Goal: Task Accomplishment & Management: Use online tool/utility

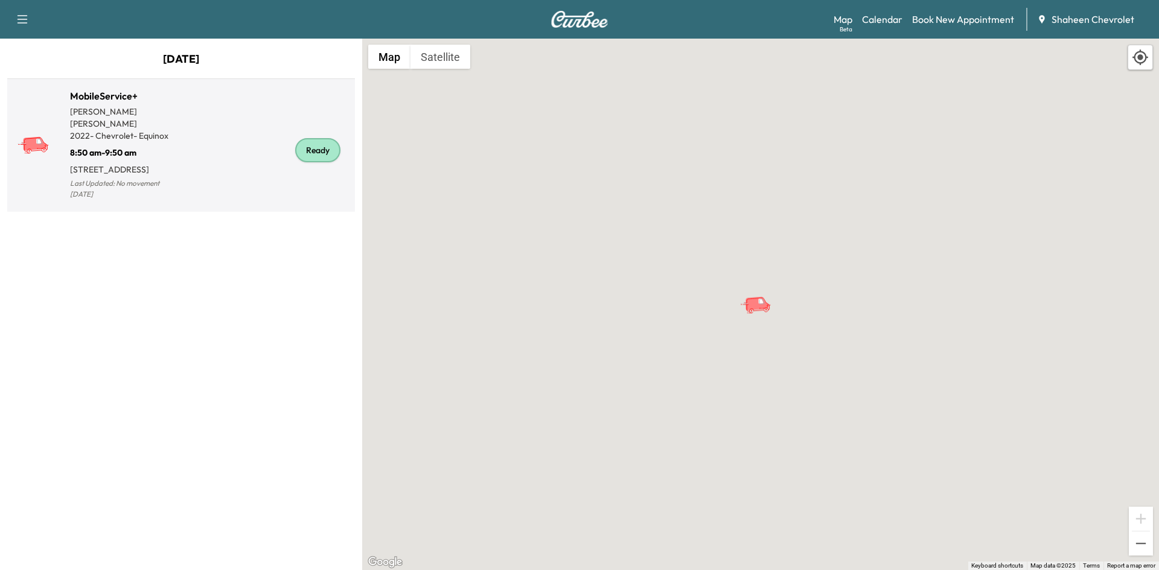
click at [231, 123] on div "Ready" at bounding box center [265, 150] width 169 height 104
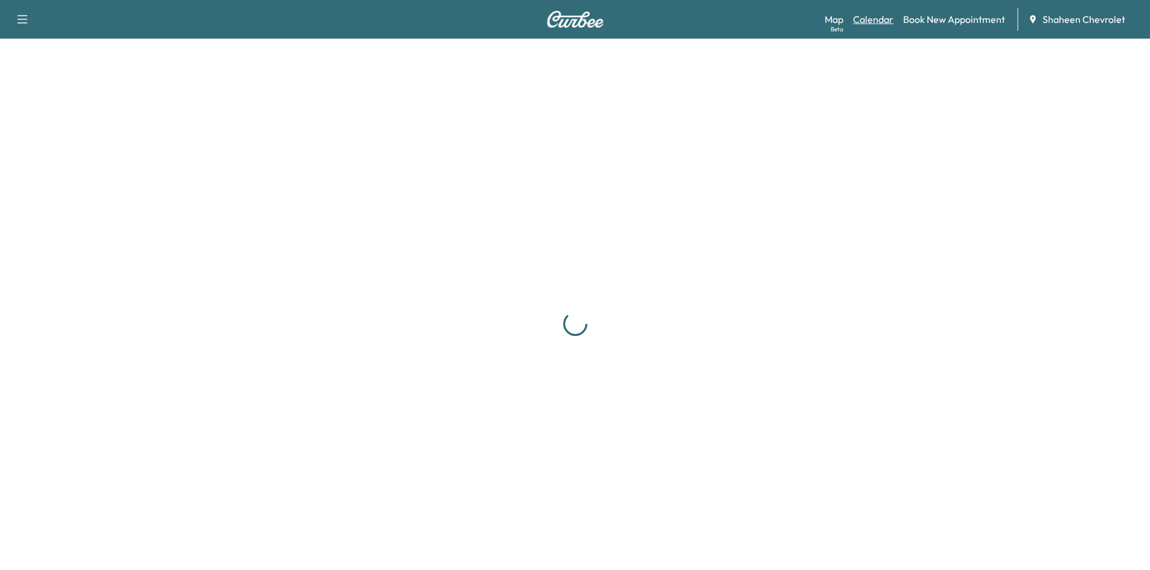
click at [872, 17] on link "Calendar" at bounding box center [873, 19] width 40 height 14
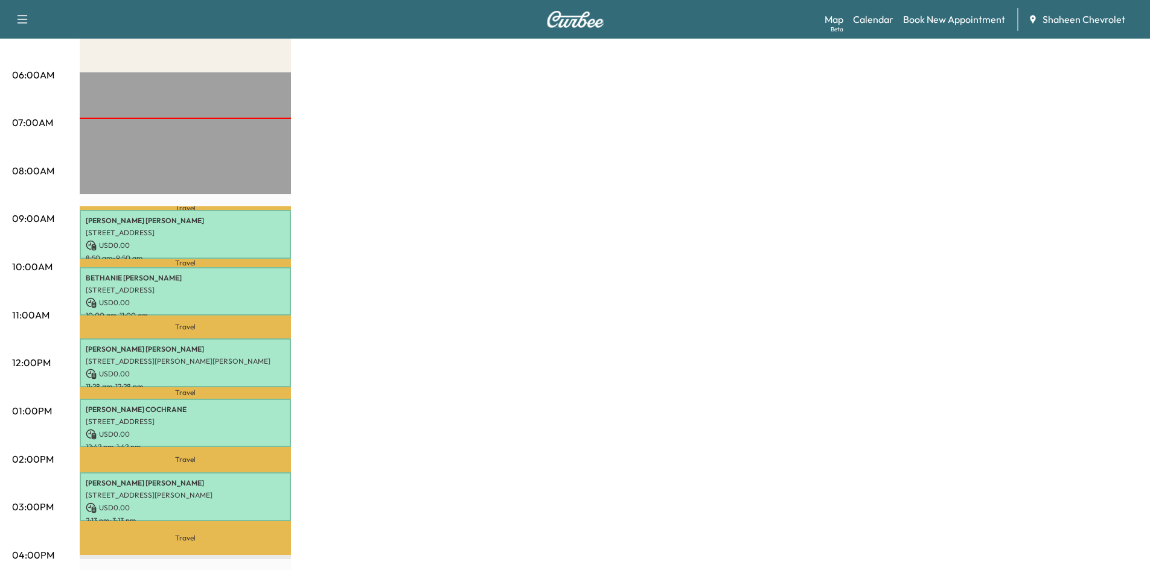
scroll to position [181, 0]
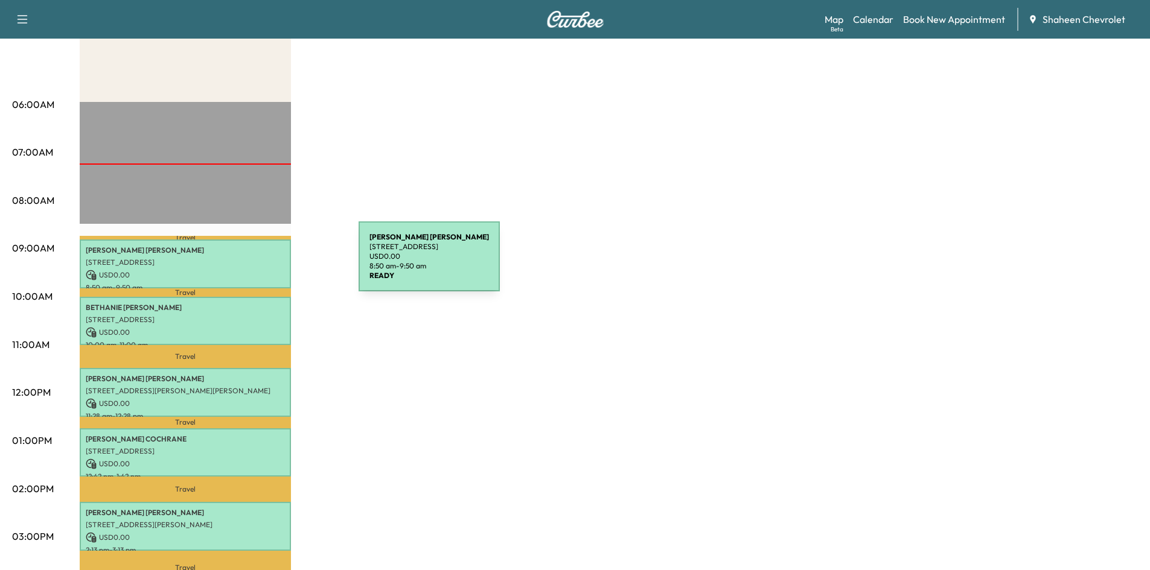
click at [268, 264] on p "[STREET_ADDRESS]" at bounding box center [185, 263] width 199 height 10
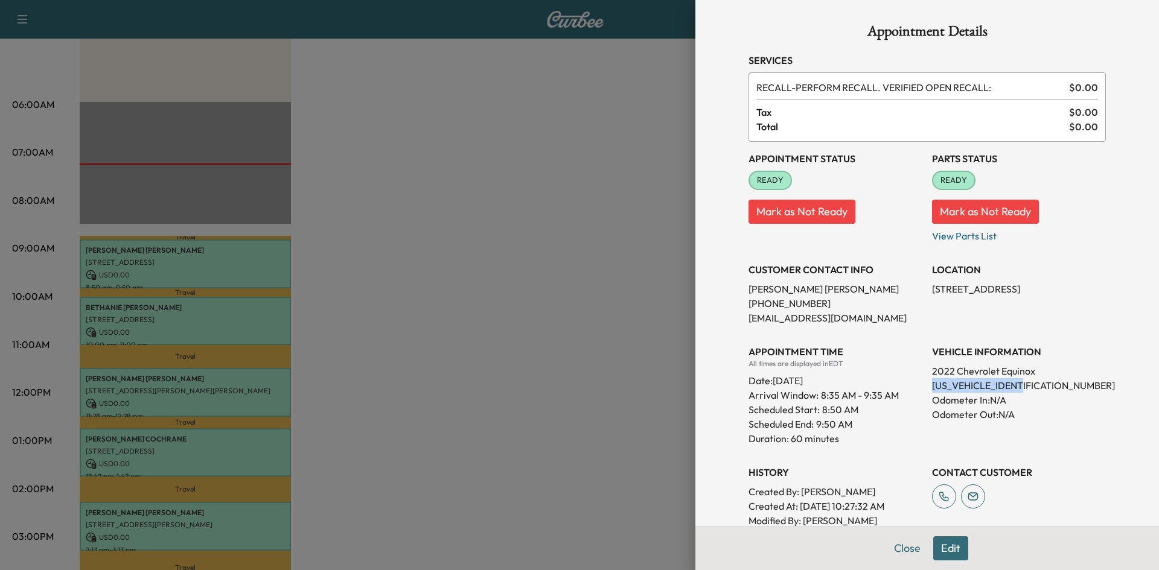
drag, startPoint x: 1027, startPoint y: 383, endPoint x: 918, endPoint y: 385, distance: 108.7
click at [918, 385] on div "Appointment Status READY Mark as Not Ready Parts Status READY Mark as Not Ready…" at bounding box center [926, 342] width 357 height 401
copy p "[US_VEHICLE_IDENTIFICATION_NUMBER]"
click at [576, 275] on div at bounding box center [579, 285] width 1159 height 570
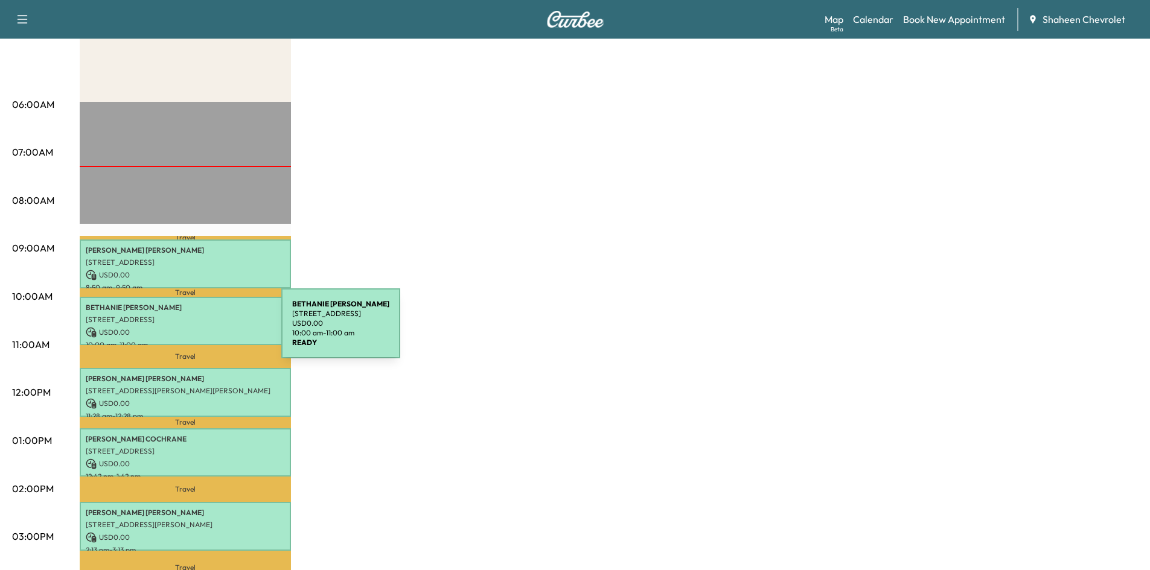
click at [191, 331] on p "USD 0.00" at bounding box center [185, 332] width 199 height 11
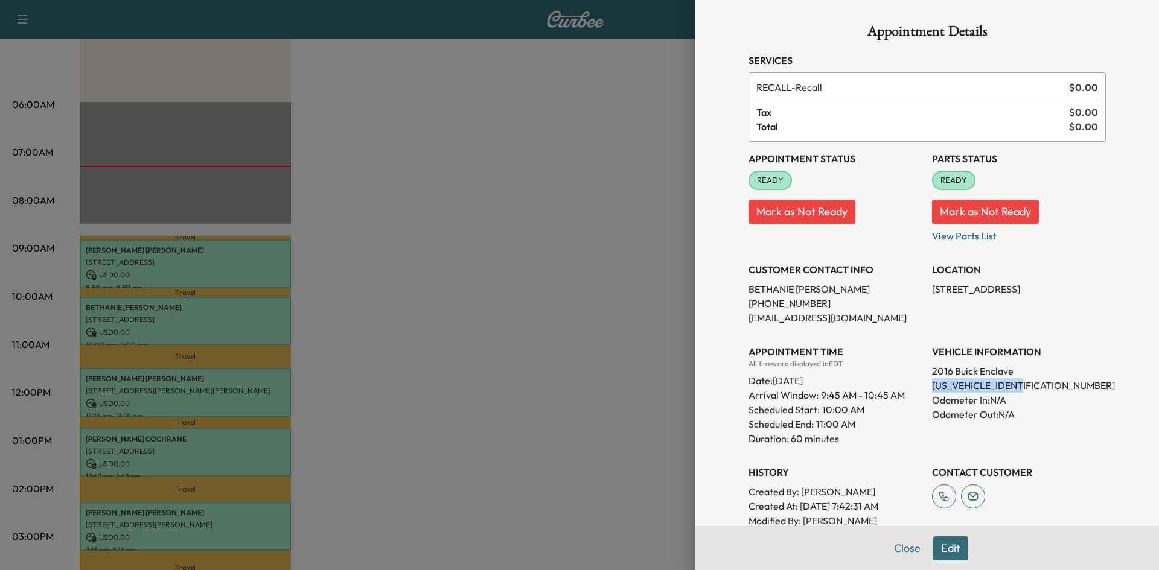
drag, startPoint x: 1026, startPoint y: 383, endPoint x: 925, endPoint y: 386, distance: 101.4
click at [932, 386] on p "[US_VEHICLE_IDENTIFICATION_NUMBER]" at bounding box center [1019, 385] width 174 height 14
copy p "[US_VEHICLE_IDENTIFICATION_NUMBER]"
click at [501, 325] on div at bounding box center [579, 285] width 1159 height 570
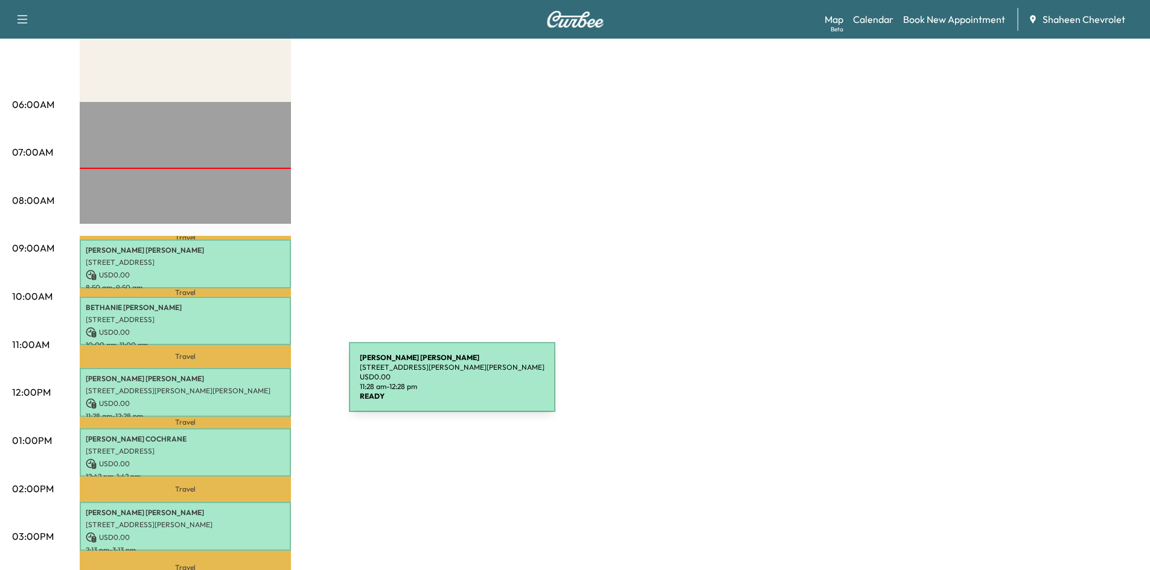
click at [258, 386] on p "[STREET_ADDRESS][PERSON_NAME][PERSON_NAME]" at bounding box center [185, 391] width 199 height 10
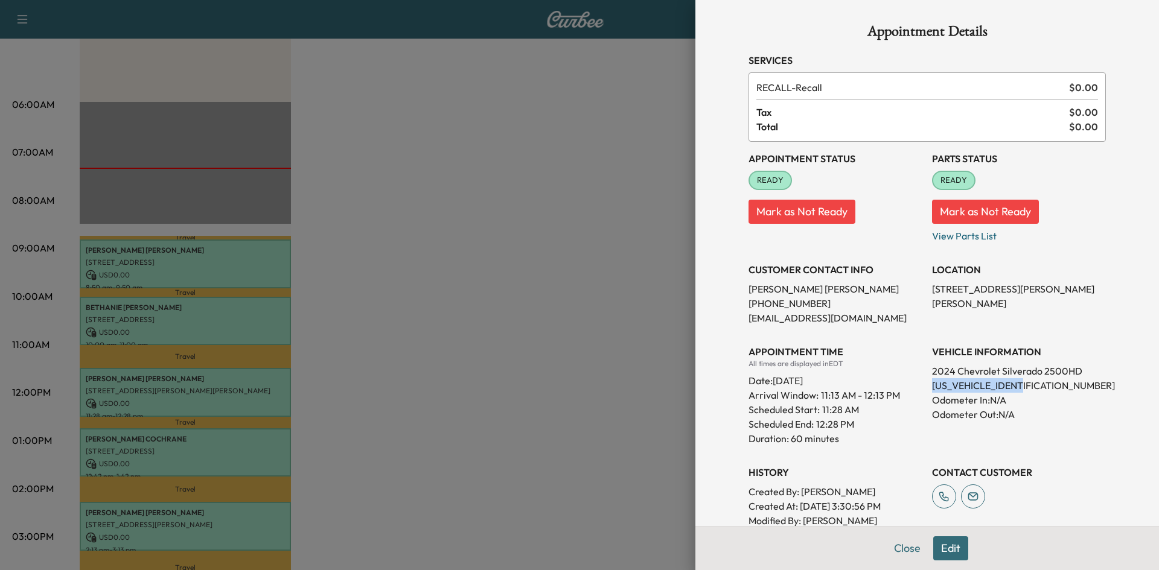
drag, startPoint x: 1021, startPoint y: 388, endPoint x: 923, endPoint y: 386, distance: 97.8
click at [932, 386] on p "[US_VEHICLE_IDENTIFICATION_NUMBER]" at bounding box center [1019, 385] width 174 height 14
copy p "[US_VEHICLE_IDENTIFICATION_NUMBER]"
click at [674, 334] on div at bounding box center [579, 285] width 1159 height 570
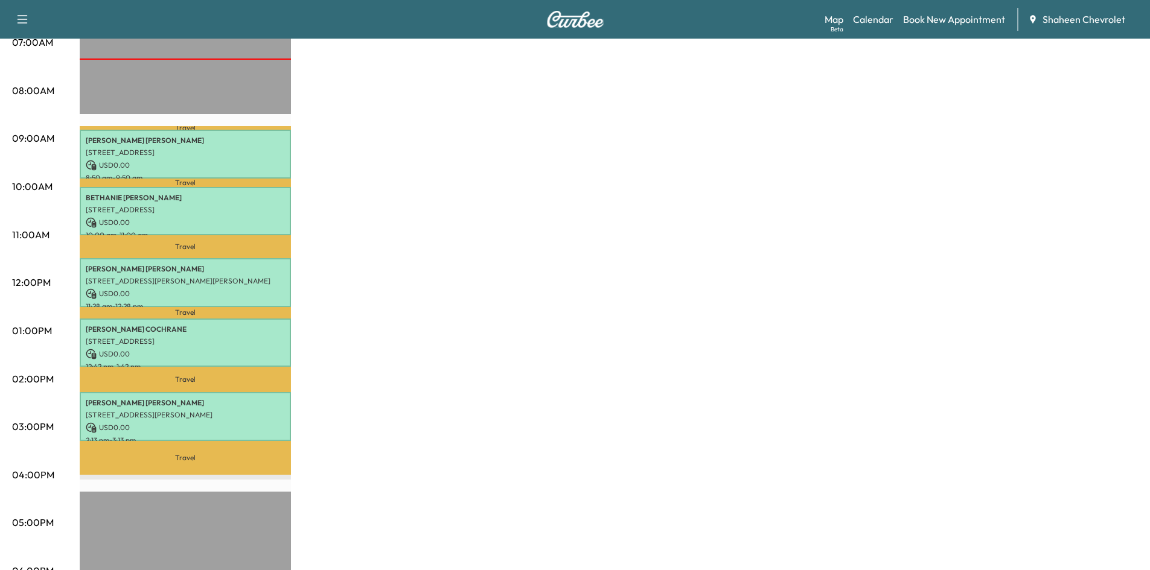
scroll to position [302, 0]
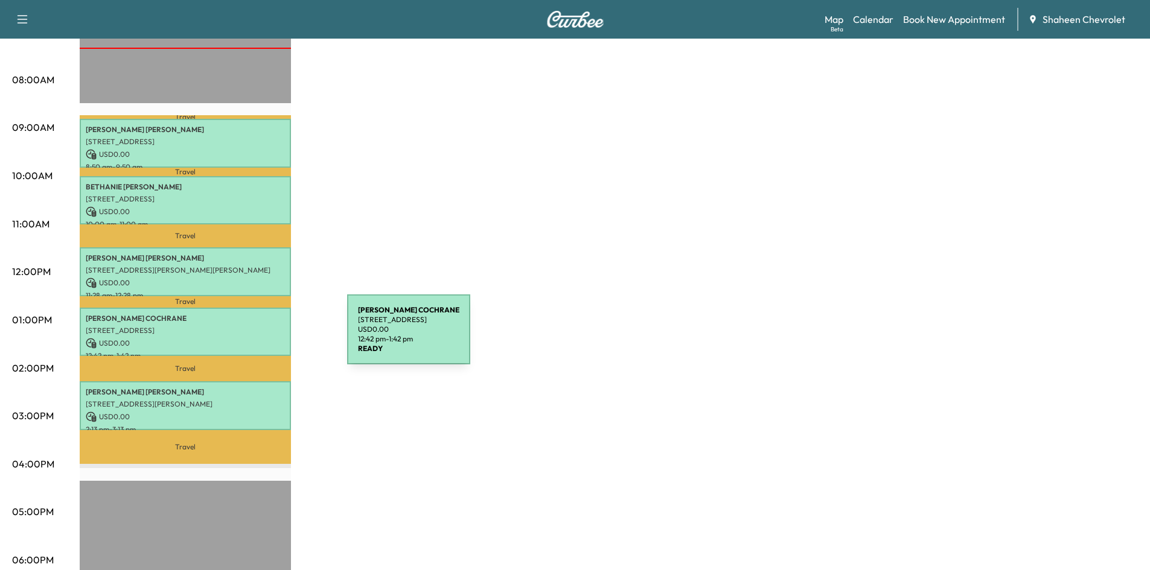
click at [255, 338] on p "USD 0.00" at bounding box center [185, 343] width 199 height 11
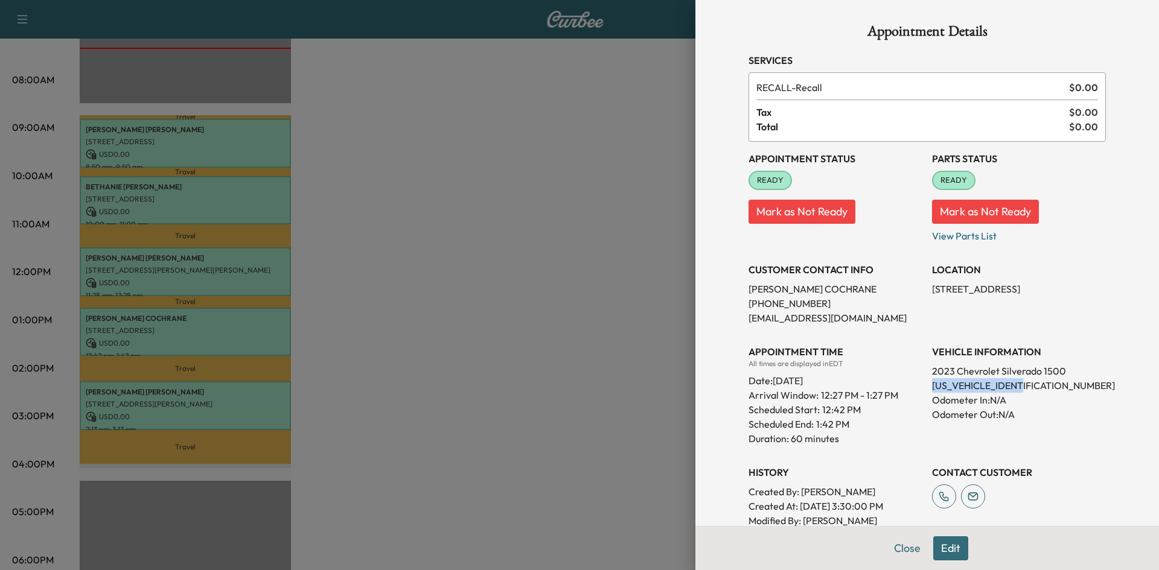
drag, startPoint x: 1028, startPoint y: 386, endPoint x: 924, endPoint y: 387, distance: 103.8
click at [932, 387] on p "[US_VEHICLE_IDENTIFICATION_NUMBER]" at bounding box center [1019, 385] width 174 height 14
copy p "[US_VEHICLE_IDENTIFICATION_NUMBER]"
click at [444, 127] on div at bounding box center [579, 285] width 1159 height 570
